Goal: Transaction & Acquisition: Purchase product/service

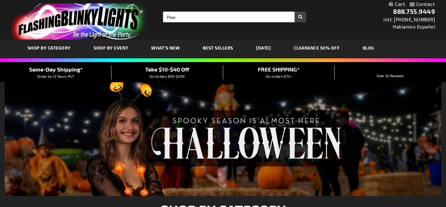
click at [294, 12] on button "Search" at bounding box center [300, 17] width 12 height 11
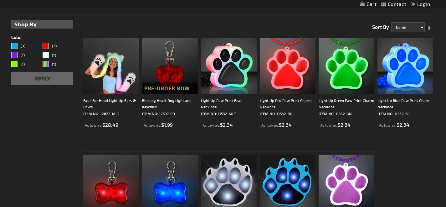
scroll to position [166, 0]
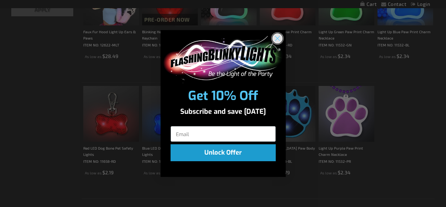
click at [277, 37] on circle "Close dialog" at bounding box center [277, 38] width 10 height 10
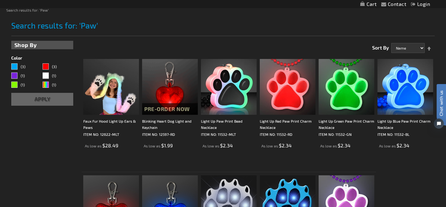
scroll to position [0, 0]
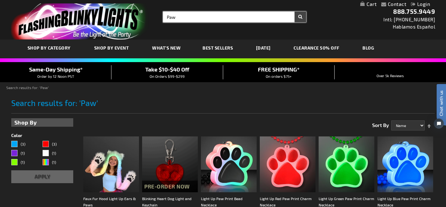
click at [195, 18] on input "Paw" at bounding box center [234, 17] width 143 height 11
type input "Pawn Print"
click at [294, 12] on button "Search" at bounding box center [300, 17] width 12 height 11
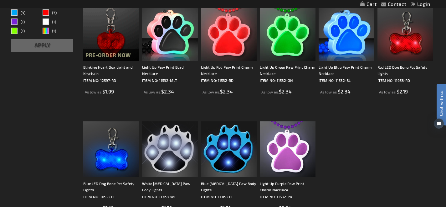
scroll to position [130, 0]
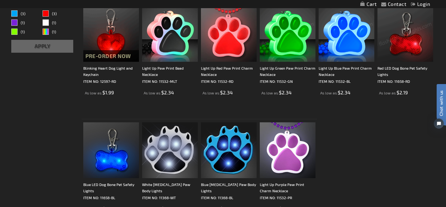
click at [277, 51] on img at bounding box center [288, 34] width 56 height 56
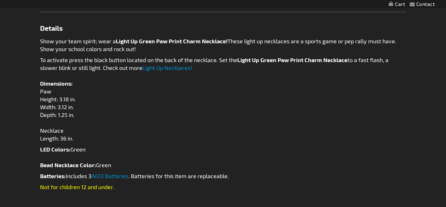
scroll to position [343, 0]
type input "5648"
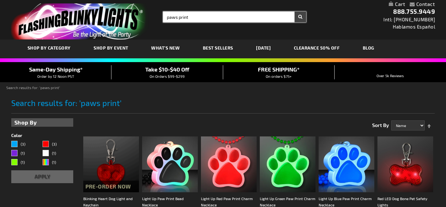
click at [199, 17] on input "paws print" at bounding box center [234, 17] width 143 height 11
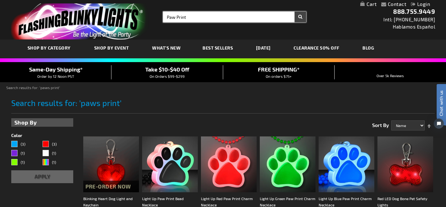
type input "Paw Print"
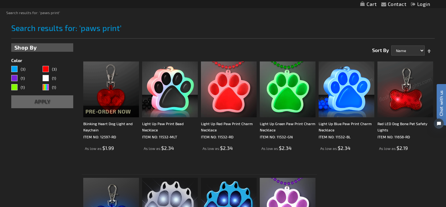
scroll to position [84, 0]
